Goal: Task Accomplishment & Management: Manage account settings

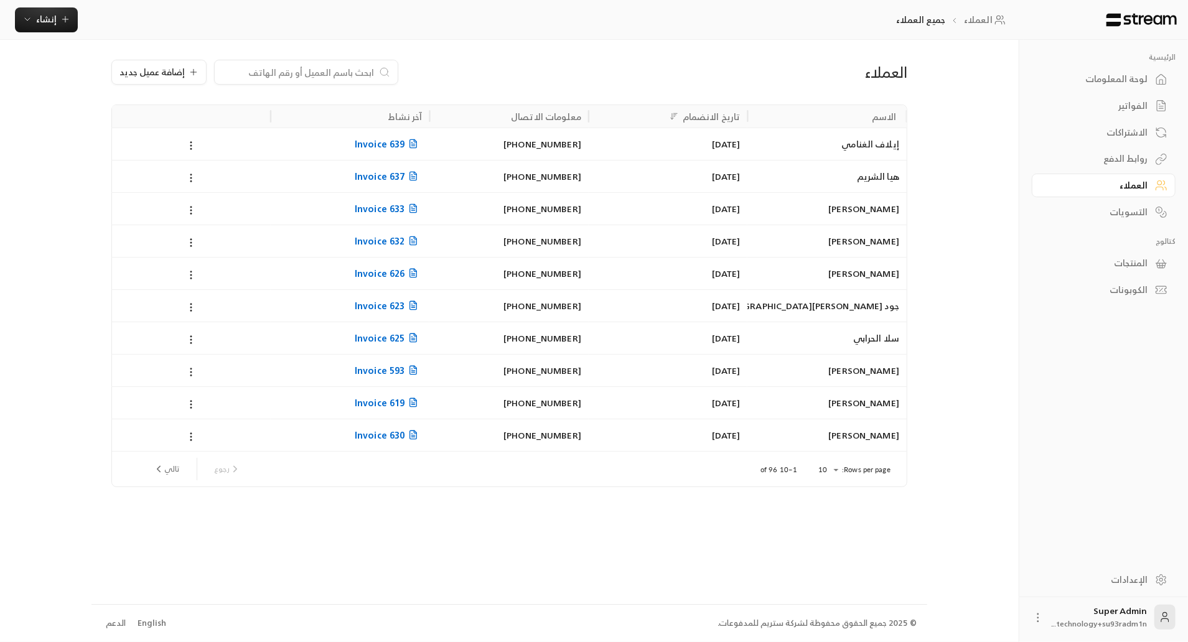
click at [300, 98] on div "العملاء إضافة عميل جديد" at bounding box center [509, 82] width 808 height 45
click at [336, 73] on input at bounding box center [298, 72] width 152 height 14
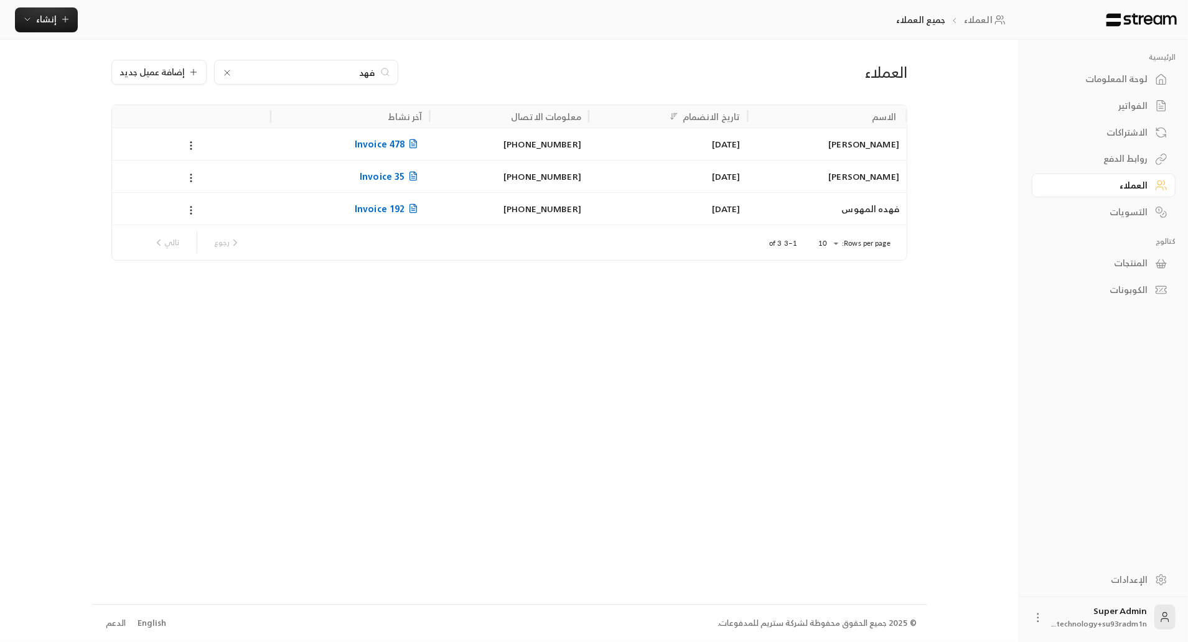
type input "فهد"
click at [600, 145] on div "24/11/2024" at bounding box center [668, 144] width 144 height 32
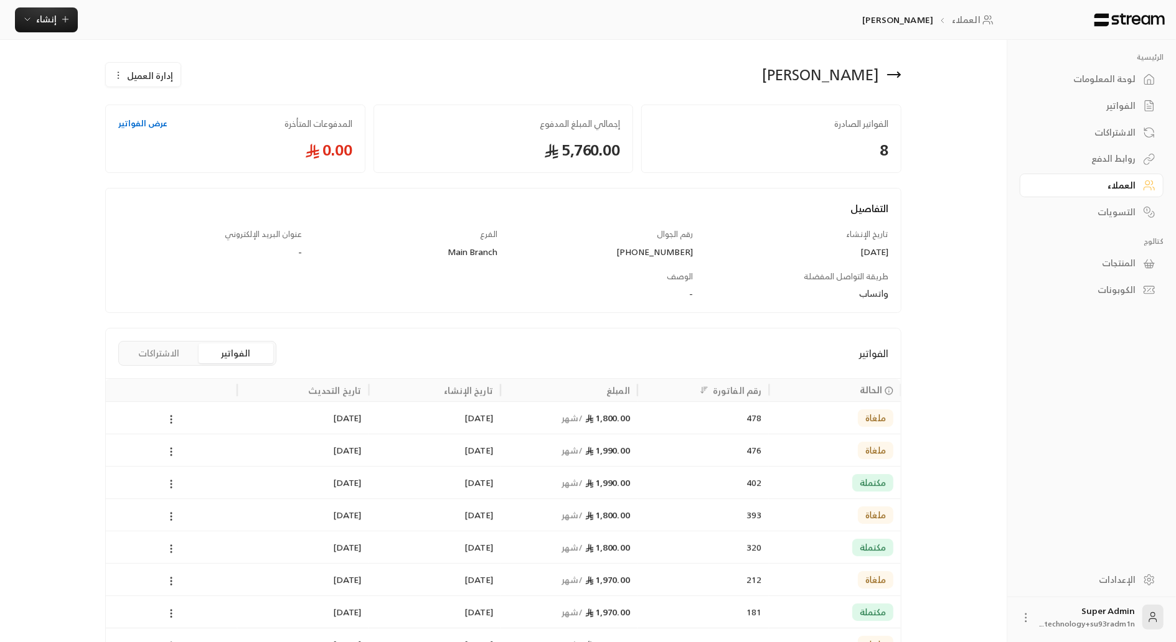
click at [150, 72] on span "إدارة العميل" at bounding box center [150, 75] width 46 height 13
click at [177, 129] on link "حذف" at bounding box center [152, 137] width 77 height 22
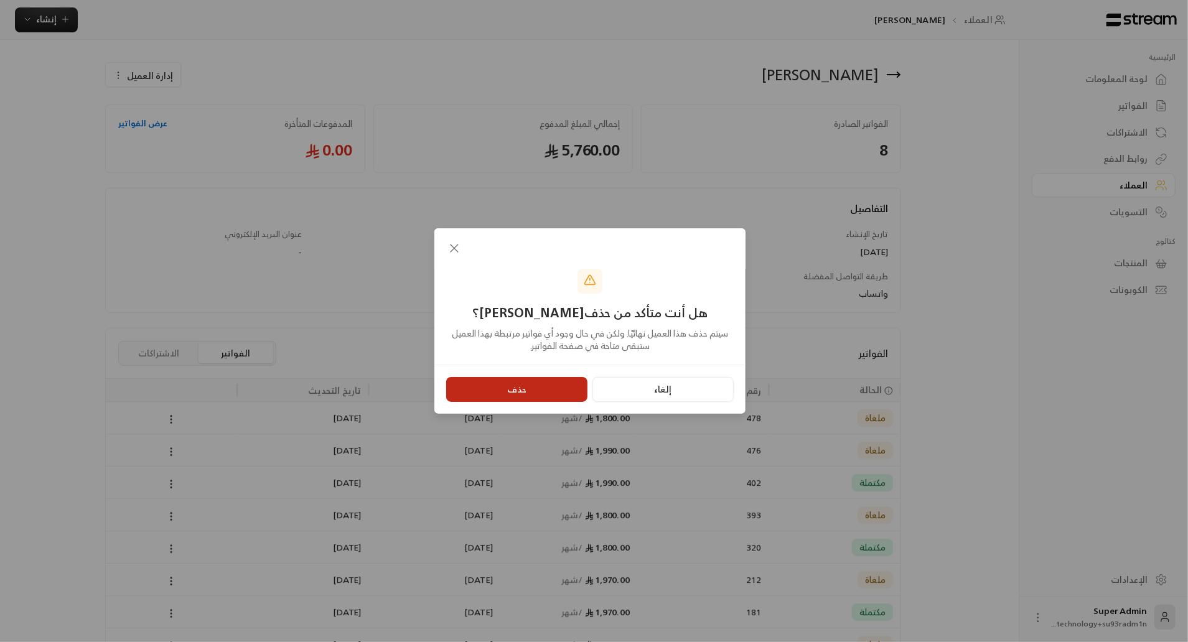
click at [510, 391] on button "حذف" at bounding box center [516, 389] width 141 height 25
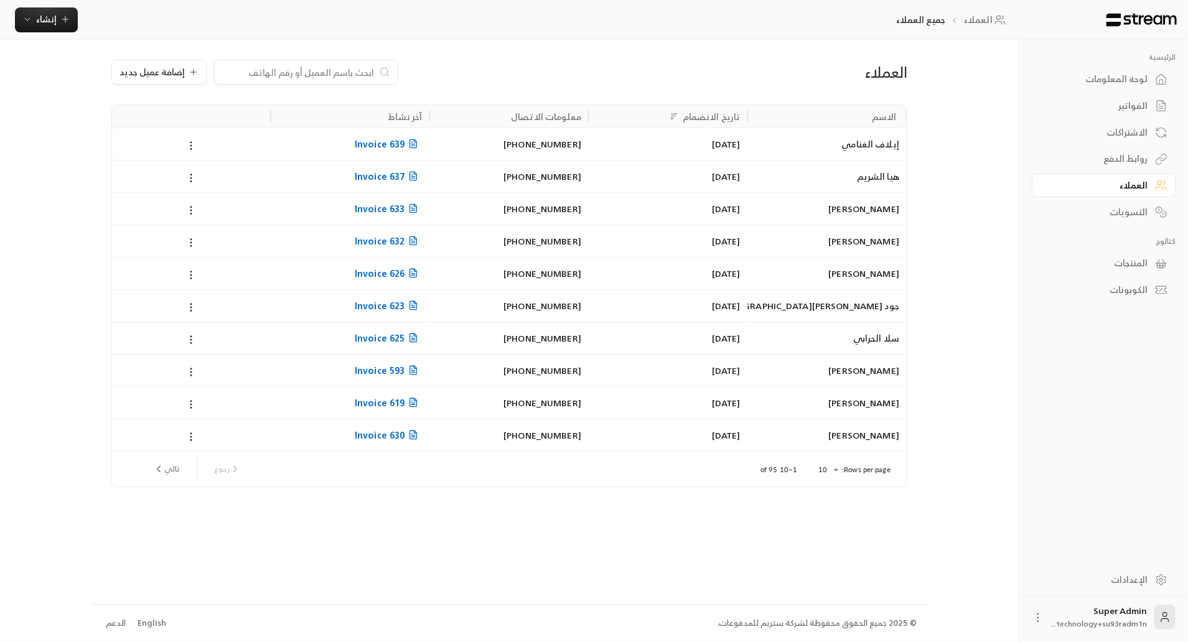
click at [324, 62] on div at bounding box center [306, 72] width 184 height 25
click at [327, 68] on input at bounding box center [298, 72] width 152 height 14
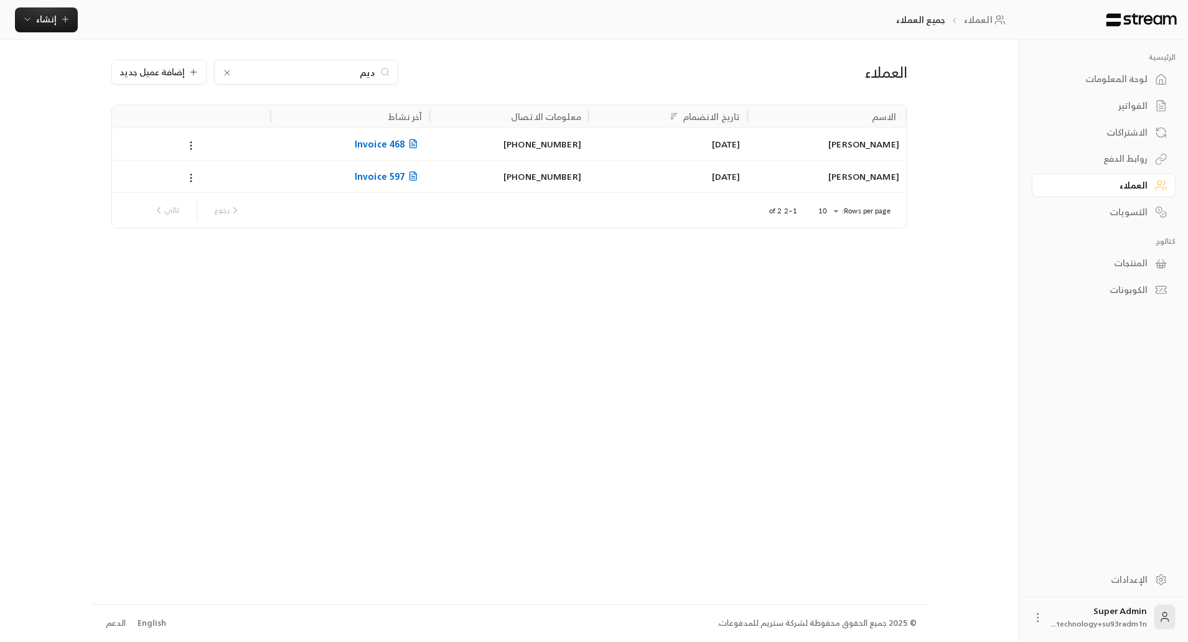
type input "ديم"
click at [660, 146] on div "13/04/2025" at bounding box center [668, 144] width 144 height 32
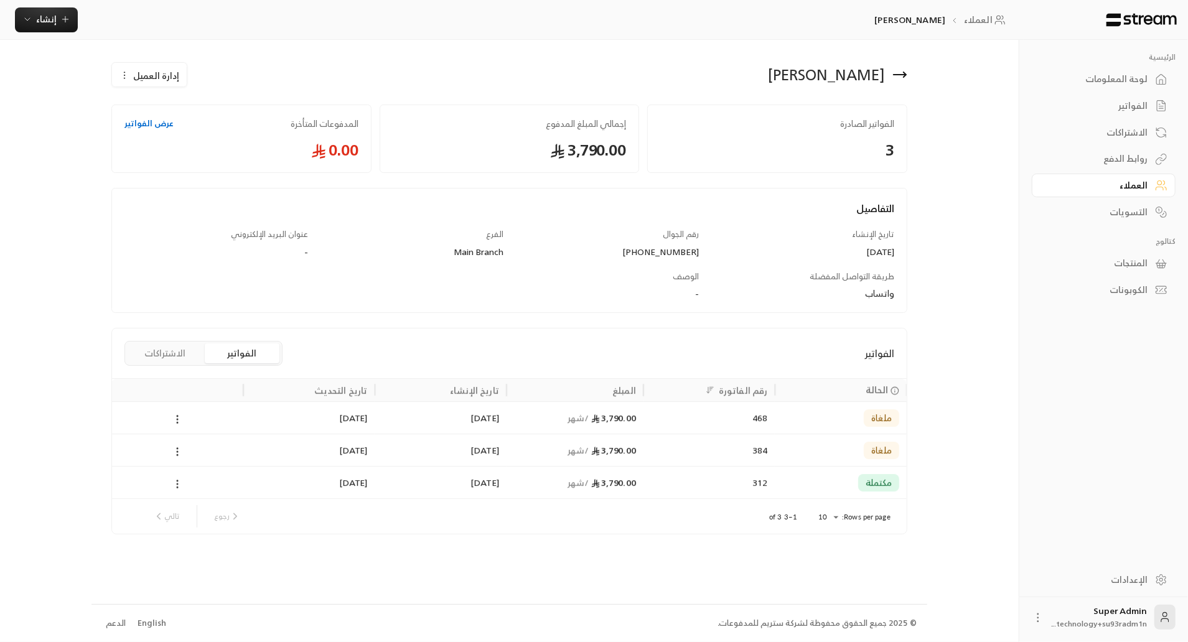
click at [166, 75] on span "إدارة العميل" at bounding box center [156, 75] width 46 height 13
click at [193, 138] on link "حذف" at bounding box center [158, 137] width 77 height 22
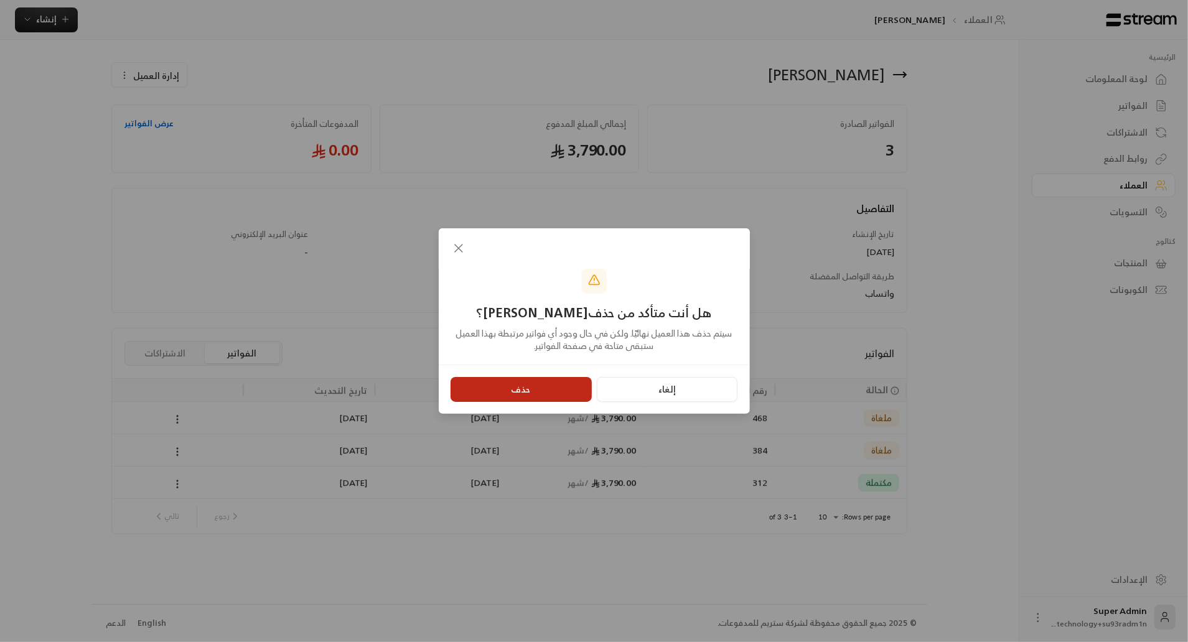
click at [500, 387] on button "حذف" at bounding box center [521, 389] width 141 height 25
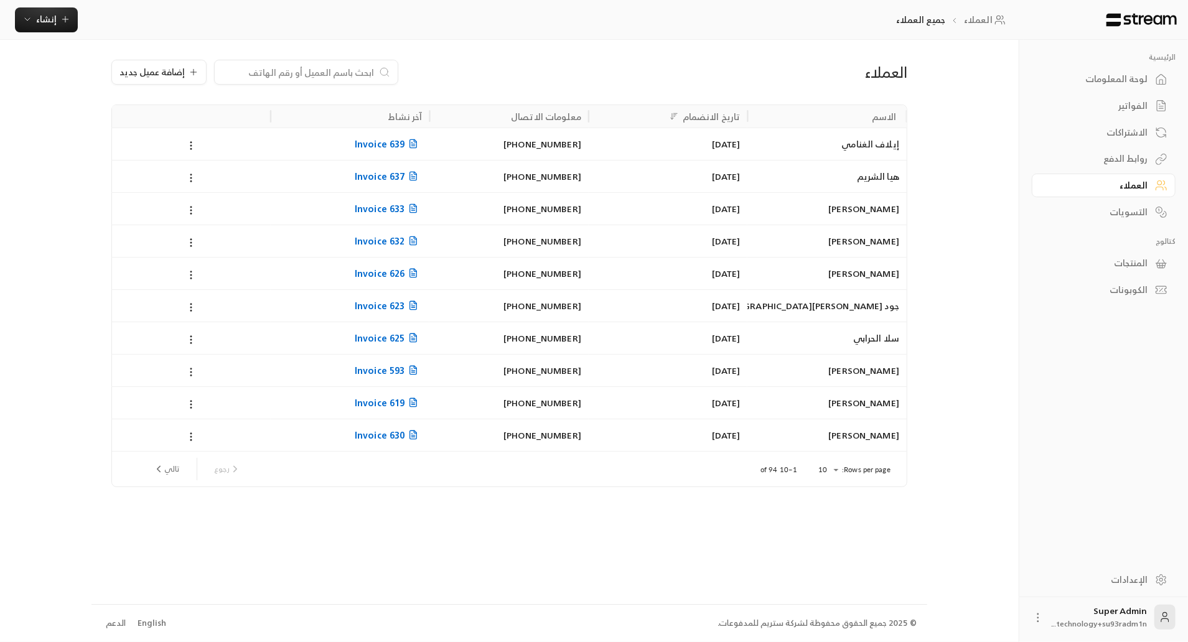
click at [297, 70] on input at bounding box center [298, 72] width 152 height 14
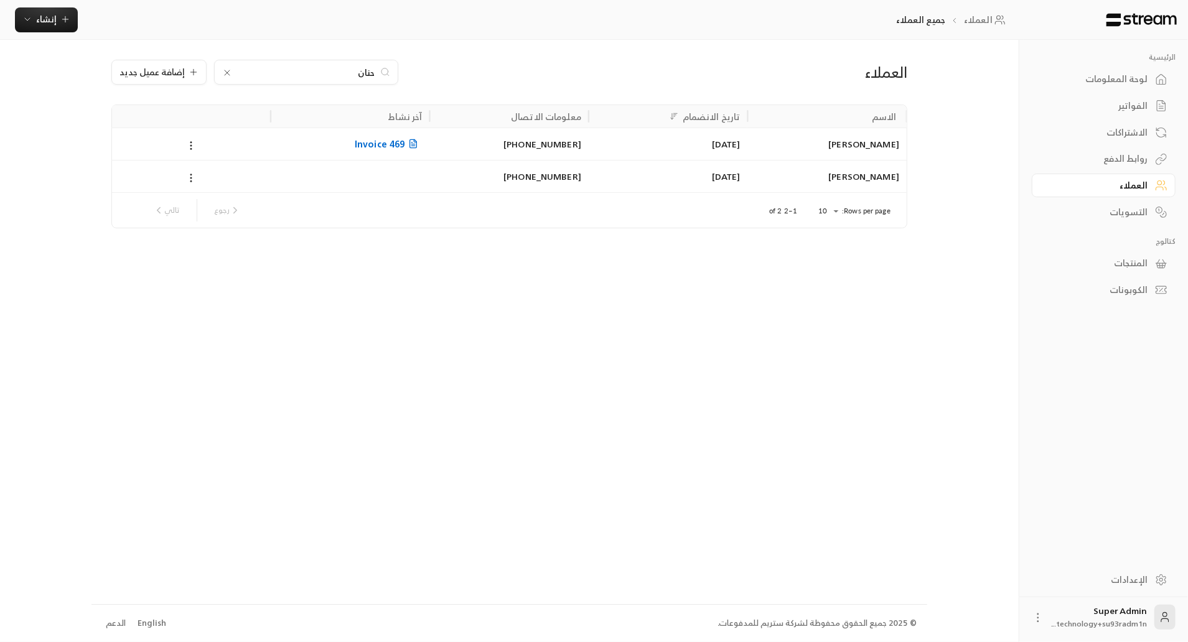
type input "حنان"
click at [612, 141] on div "1/12/2024" at bounding box center [668, 144] width 144 height 32
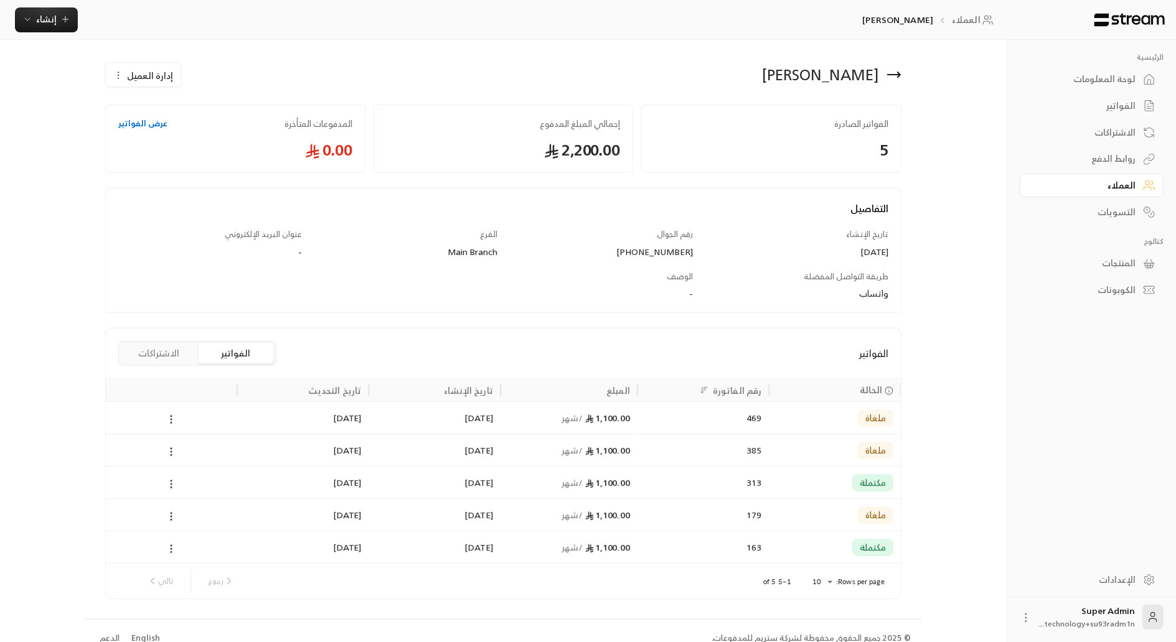
click at [143, 80] on span "إدارة العميل" at bounding box center [150, 75] width 46 height 13
click at [175, 143] on link "حذف" at bounding box center [152, 137] width 77 height 22
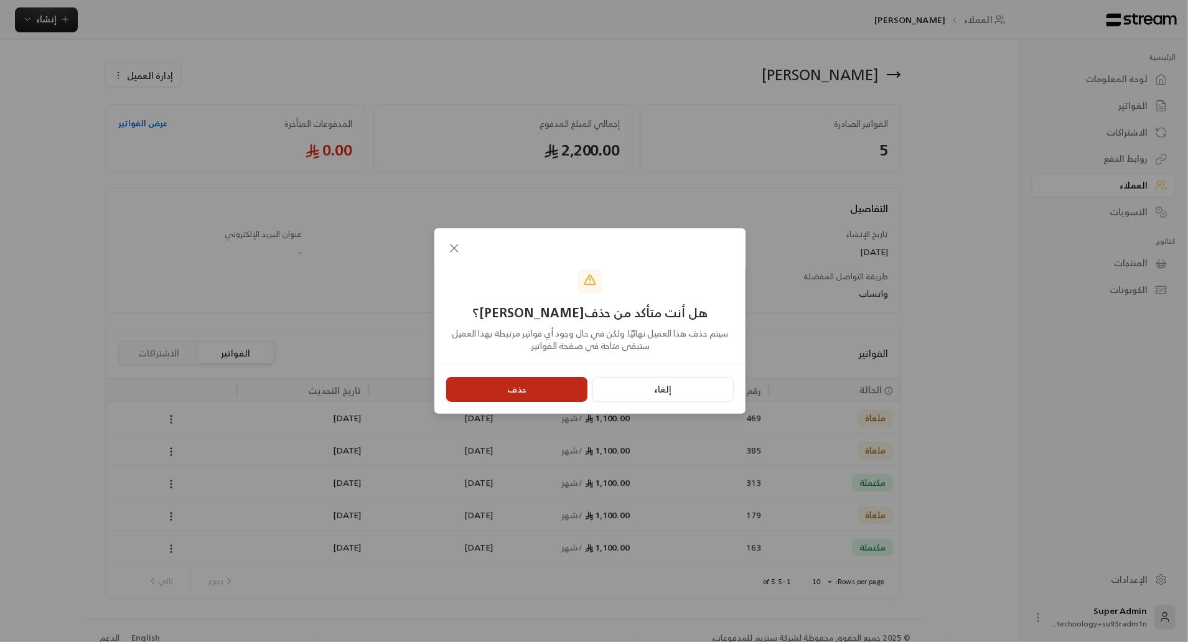
click at [480, 388] on button "حذف" at bounding box center [516, 389] width 141 height 25
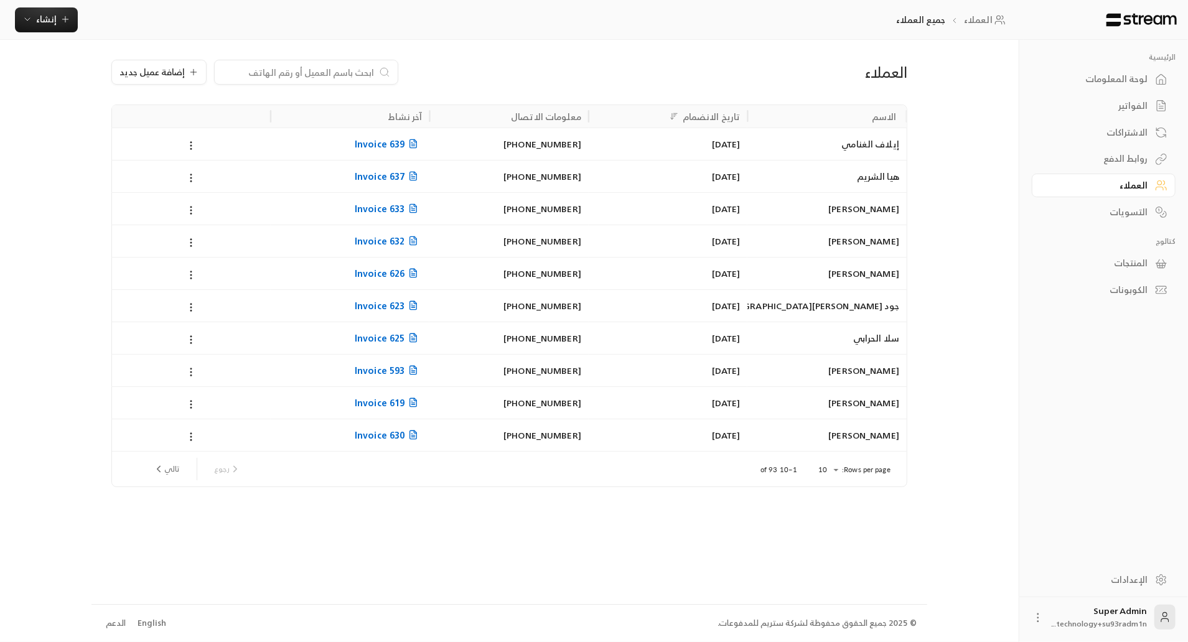
click at [326, 68] on input at bounding box center [298, 72] width 152 height 14
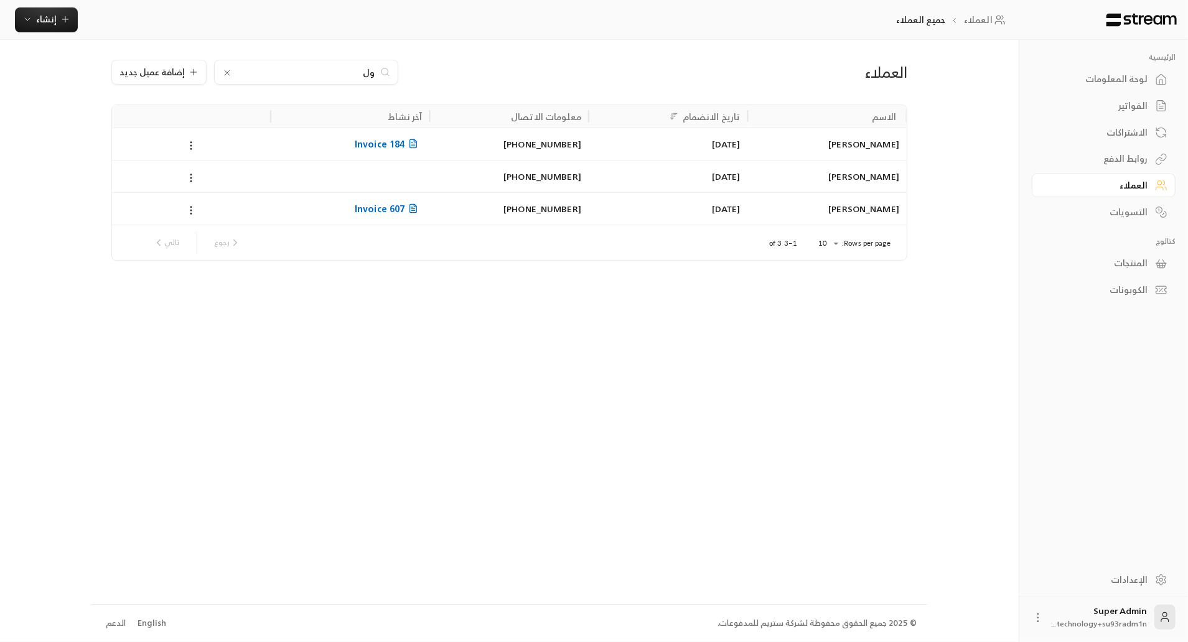
type input "و"
type input "ي"
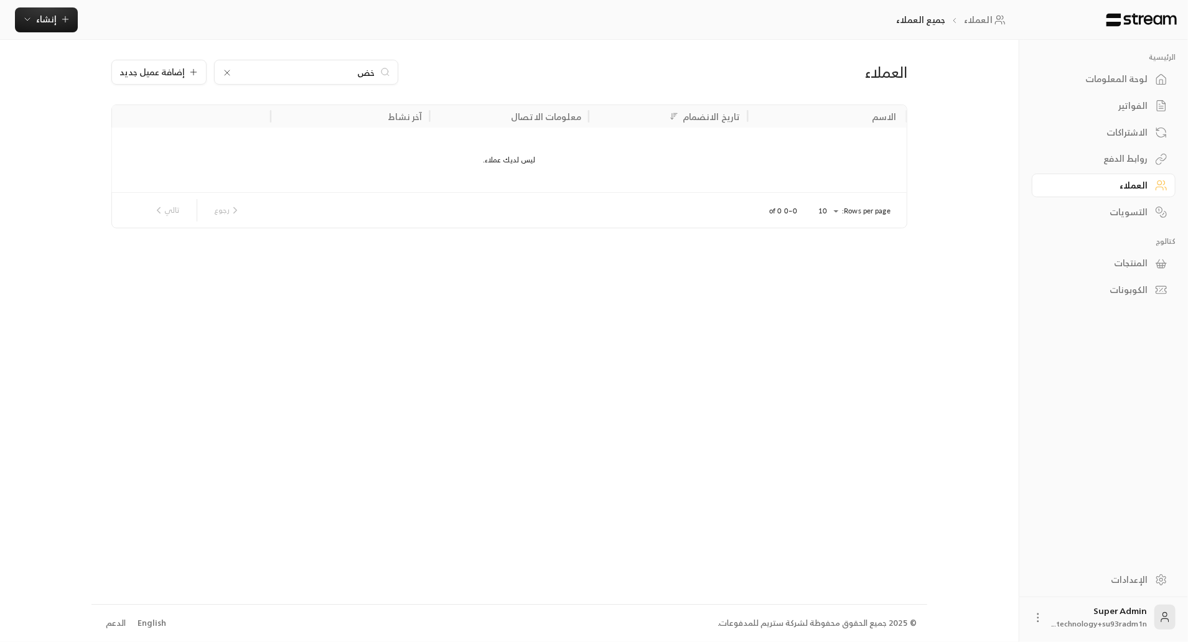
type input "خ"
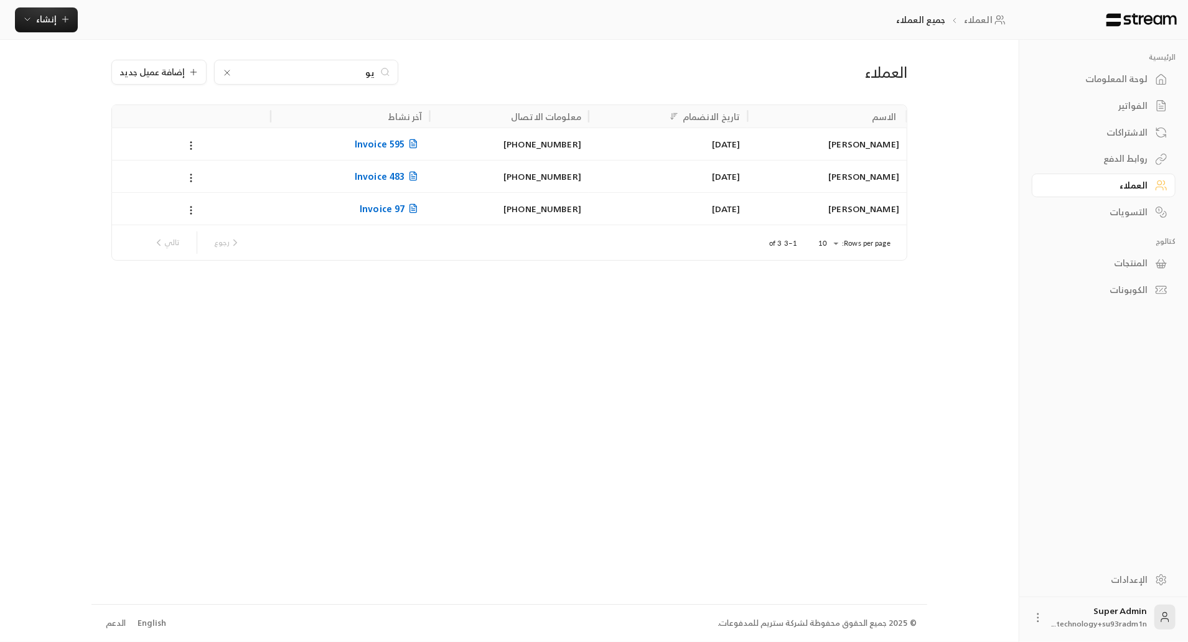
type input "ي"
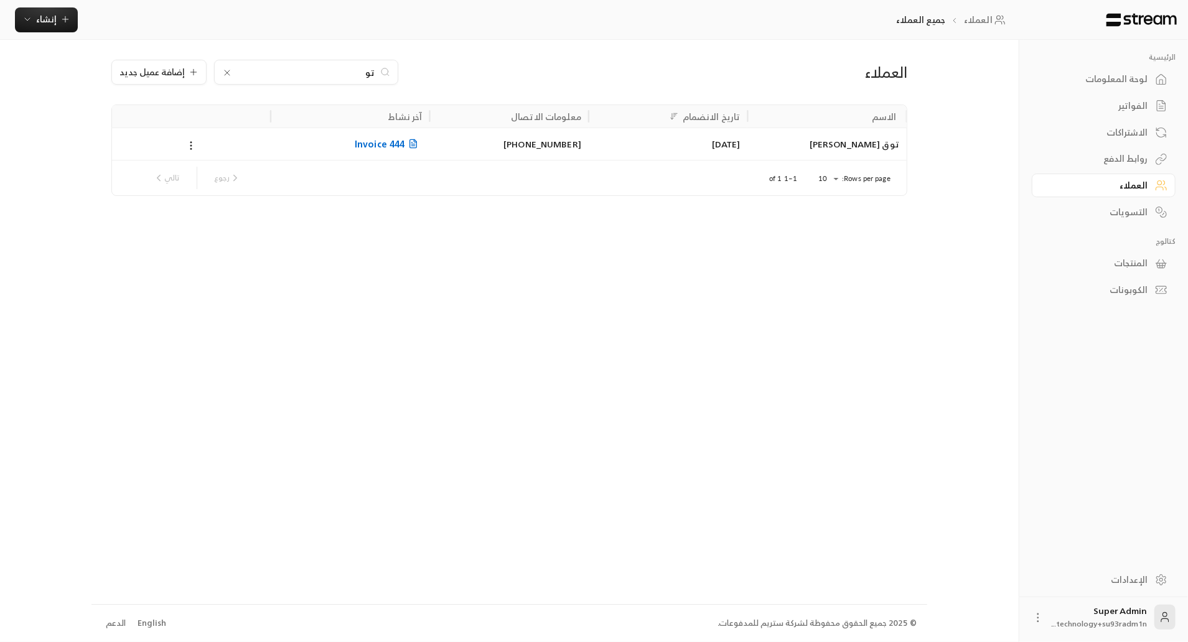
type input "ت"
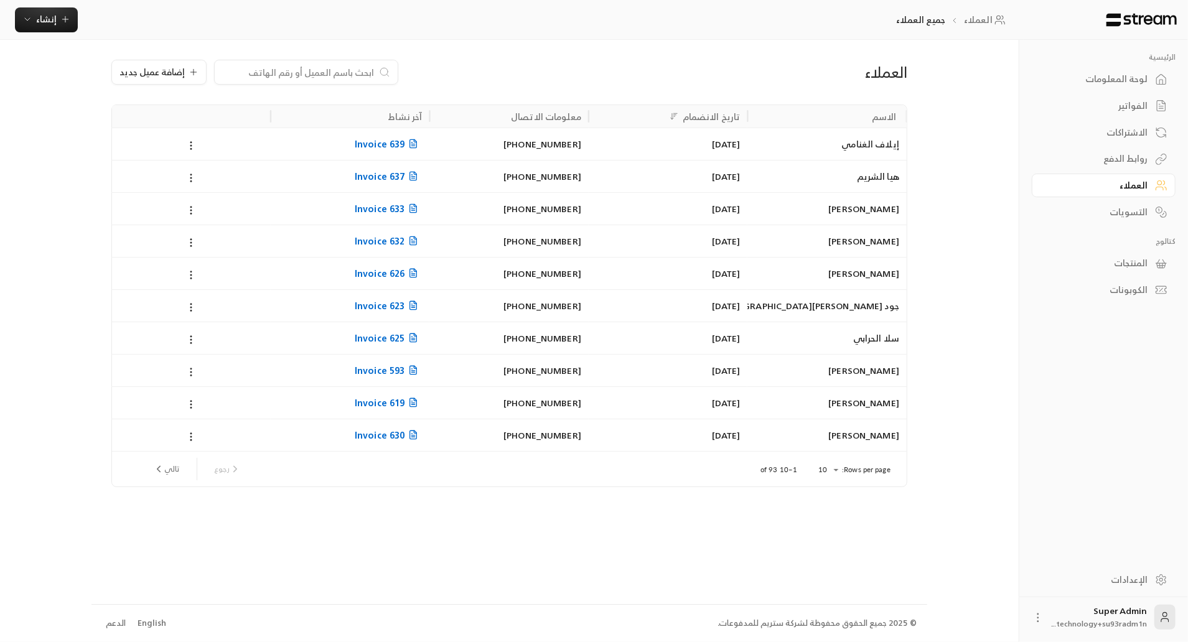
click at [326, 68] on input at bounding box center [298, 72] width 152 height 14
click at [1105, 73] on div "لوحة المعلومات" at bounding box center [1097, 79] width 100 height 12
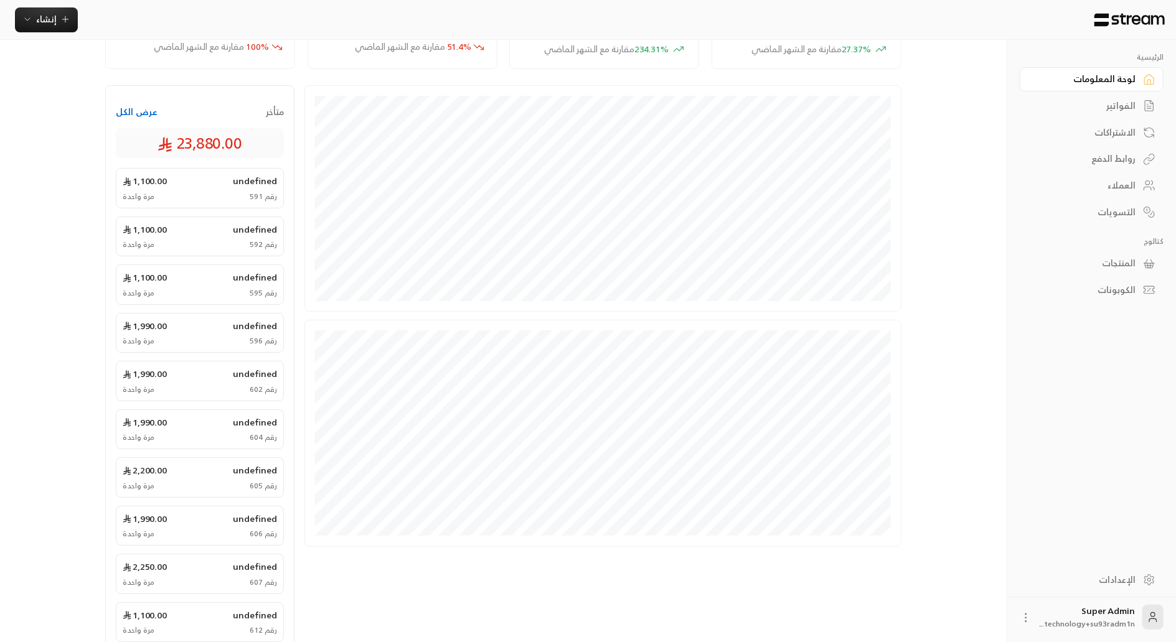
scroll to position [218, 0]
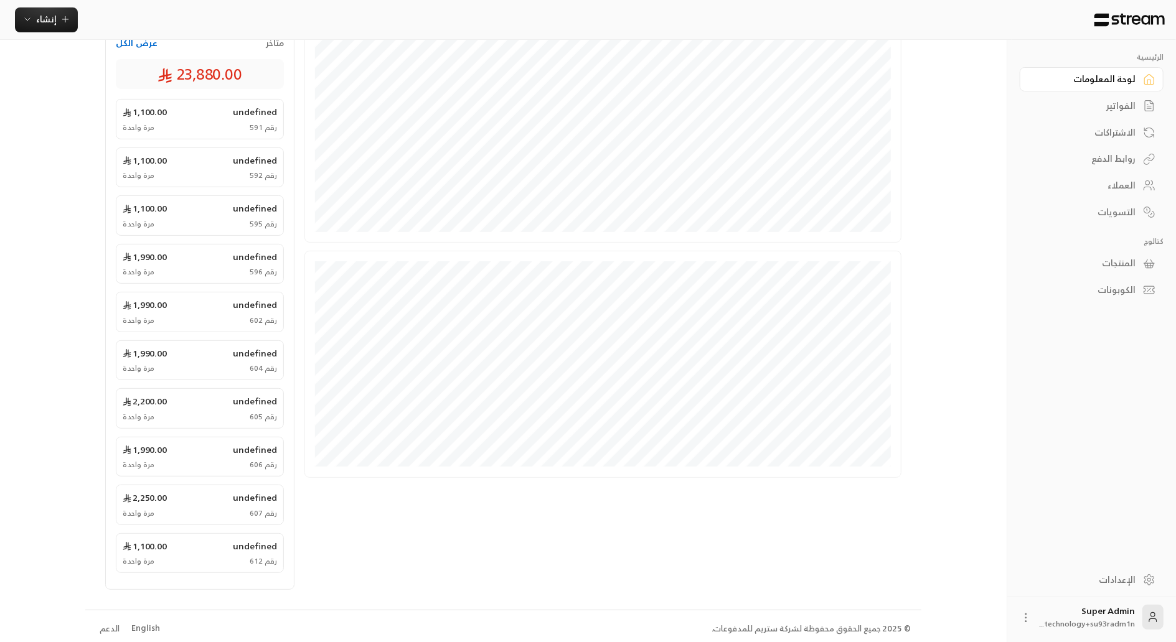
click at [147, 42] on button "عرض الكل" at bounding box center [137, 43] width 42 height 12
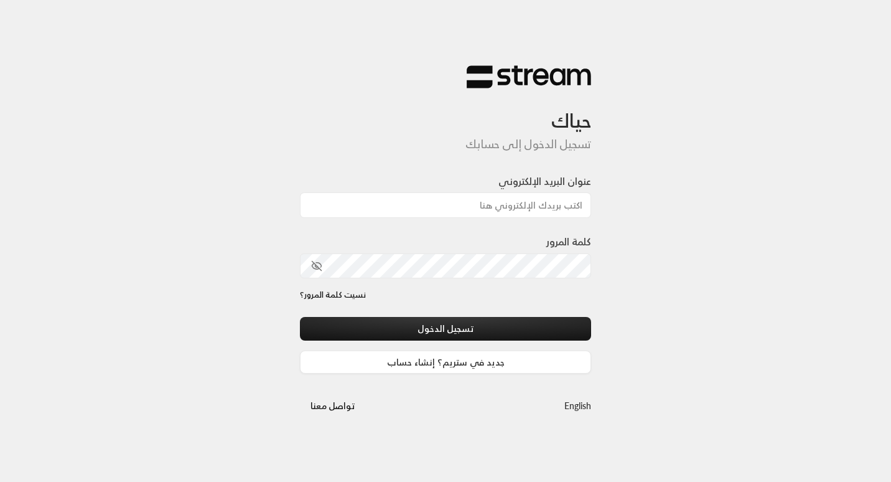
type input "[EMAIL_ADDRESS][DOMAIN_NAME]"
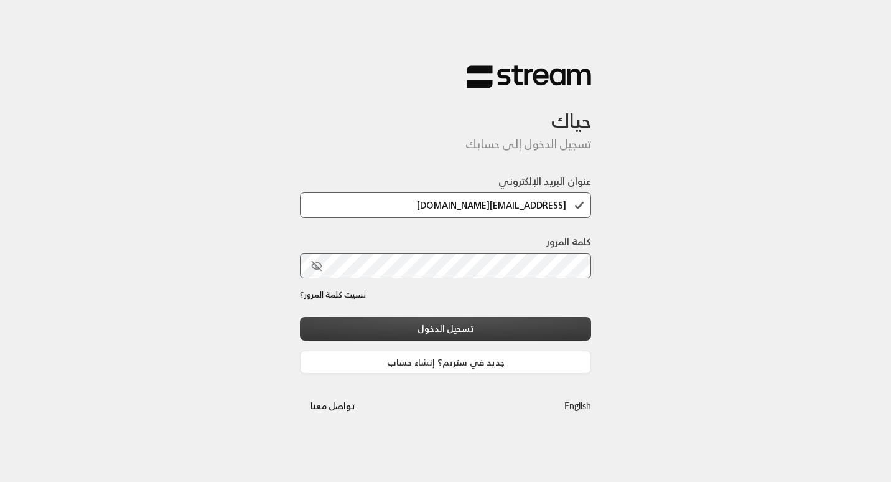
click at [574, 327] on button "تسجيل الدخول" at bounding box center [445, 328] width 291 height 23
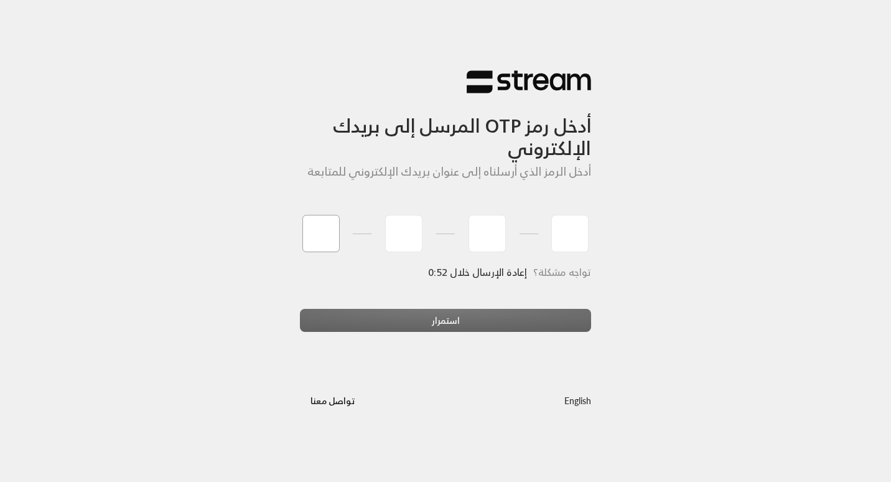
type input "1"
type input "2"
type input "3"
type input "4"
